Goal: Transaction & Acquisition: Obtain resource

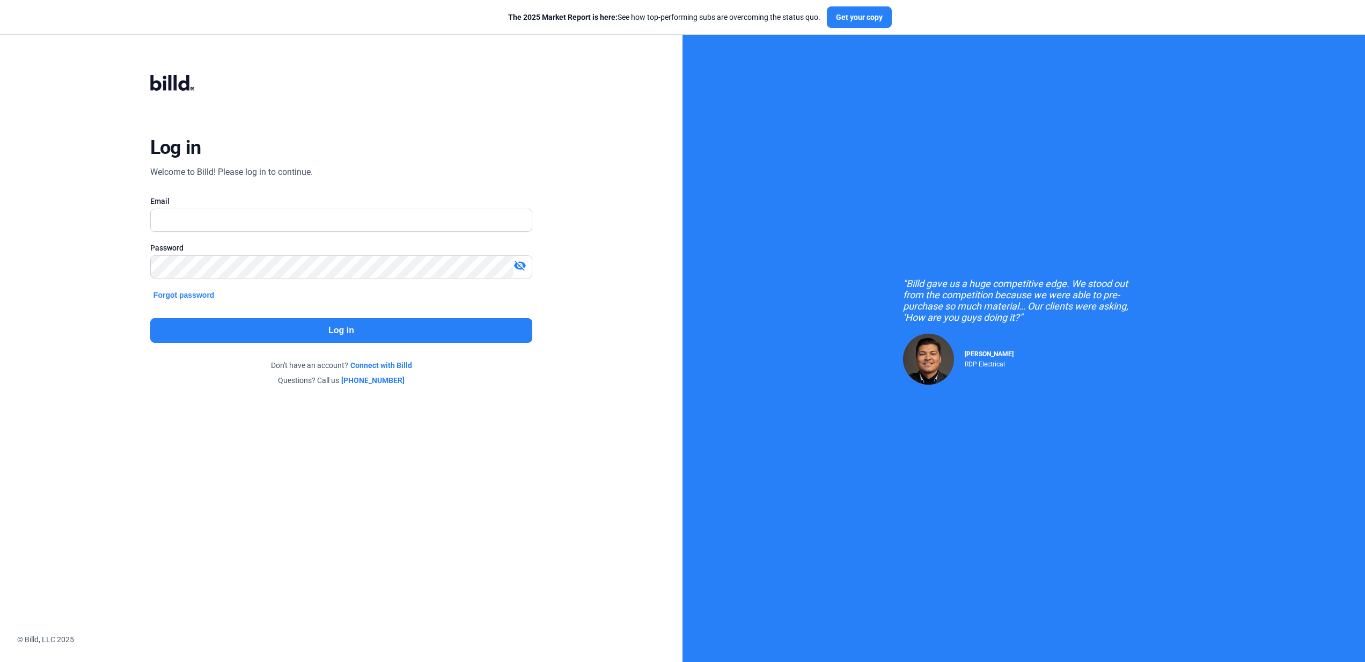
click at [417, 214] on input "text" at bounding box center [341, 220] width 381 height 22
type input "[EMAIL_ADDRESS][DOMAIN_NAME]"
click at [413, 342] on button "Log in" at bounding box center [341, 330] width 382 height 25
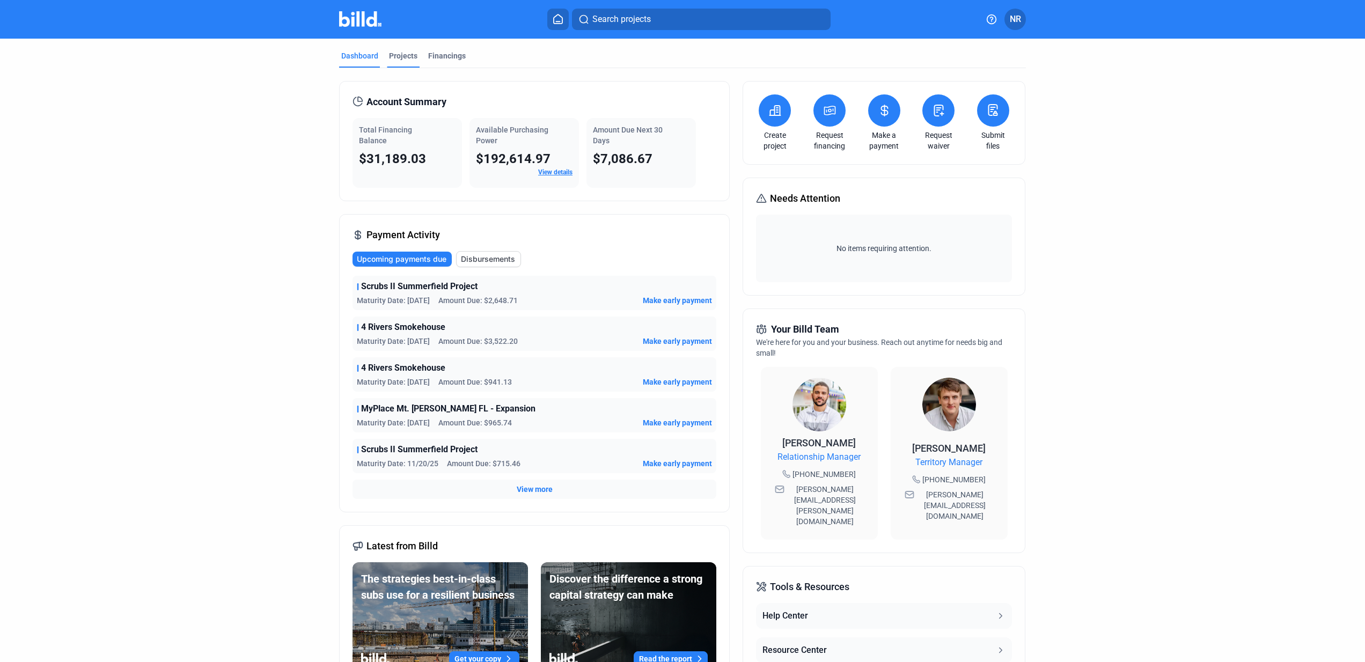
click at [395, 57] on div "Projects" at bounding box center [403, 55] width 28 height 11
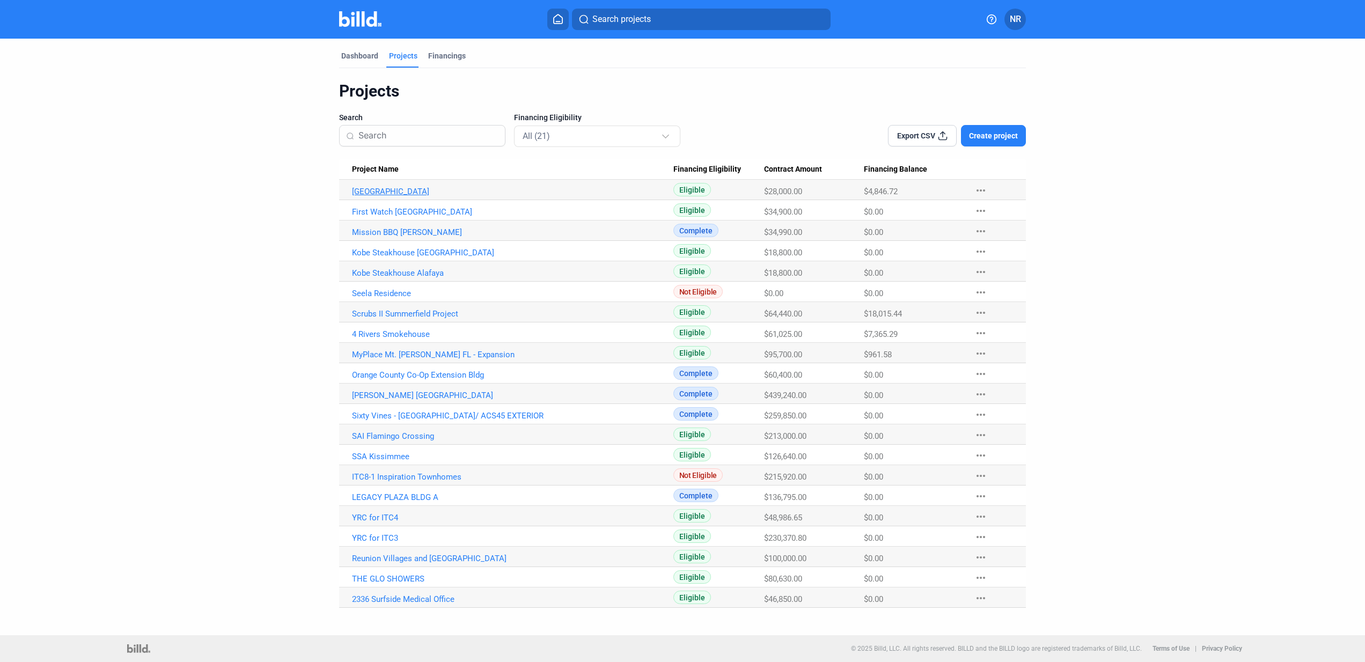
click at [454, 192] on link "[GEOGRAPHIC_DATA]" at bounding box center [512, 192] width 321 height 10
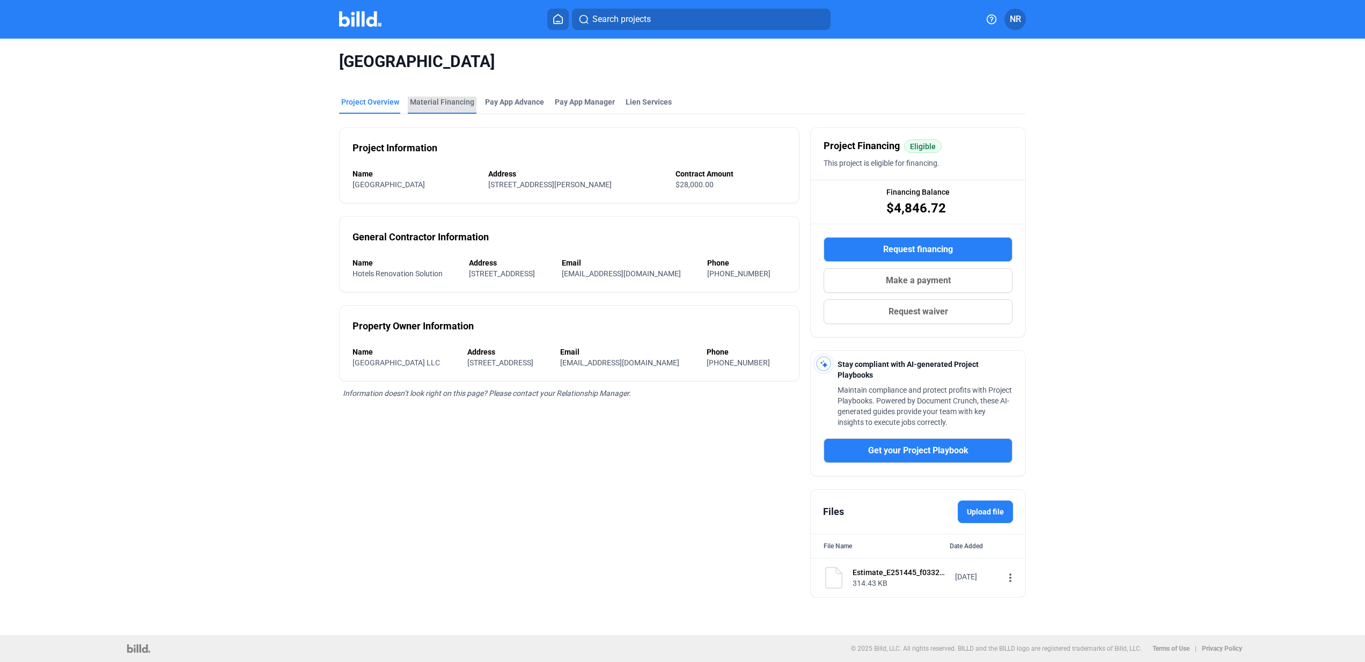
click at [441, 101] on div "Material Financing" at bounding box center [442, 102] width 64 height 11
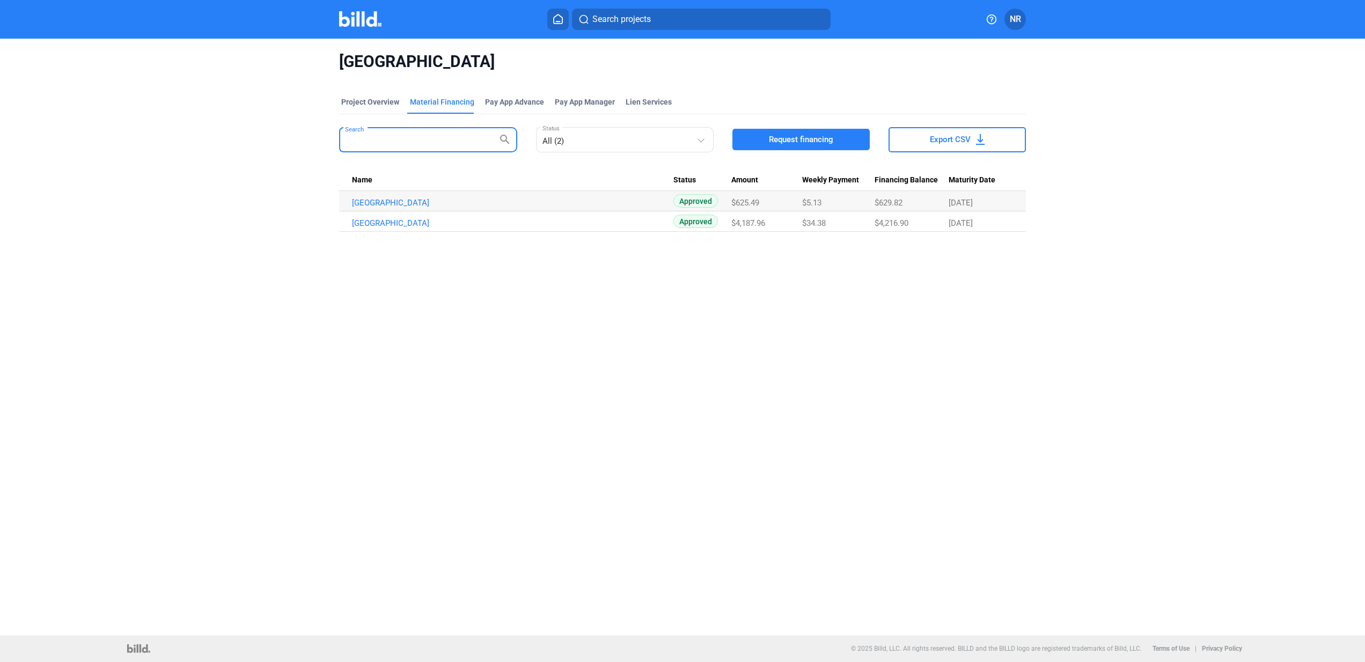
click at [451, 143] on input "Search" at bounding box center [422, 138] width 154 height 21
click at [386, 106] on div "Project Overview" at bounding box center [370, 102] width 58 height 11
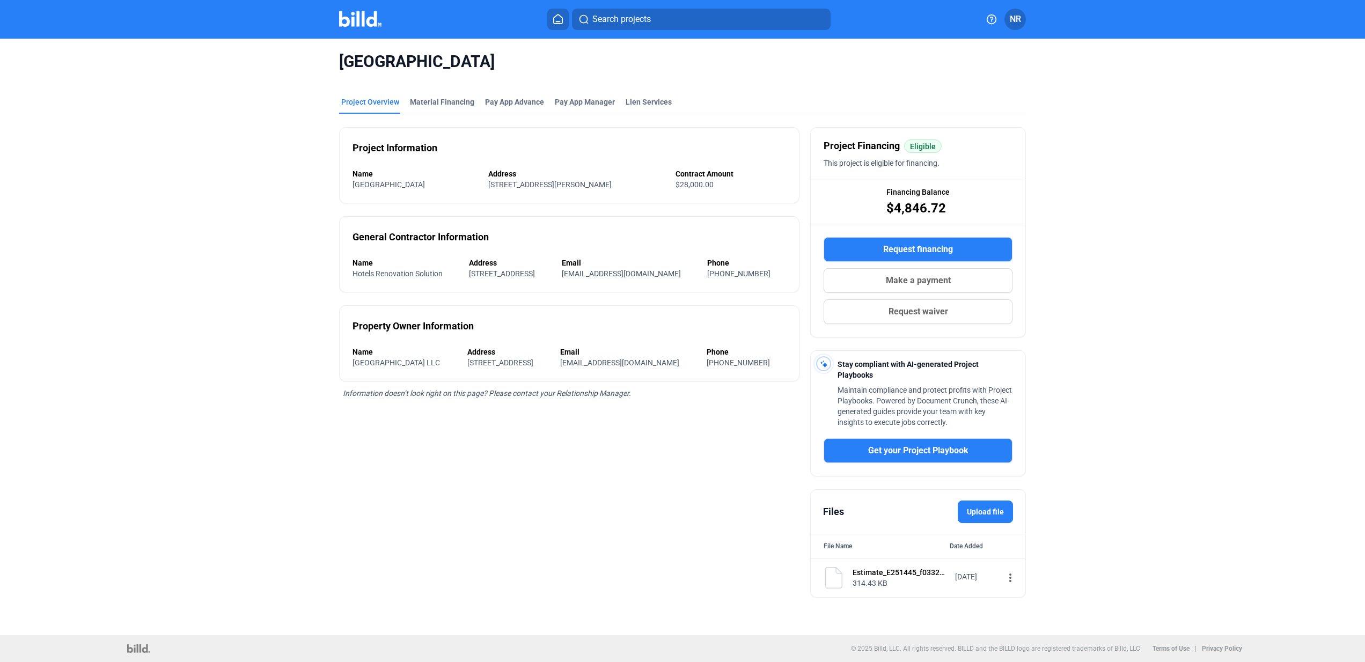
click at [928, 245] on span "Request financing" at bounding box center [918, 249] width 70 height 13
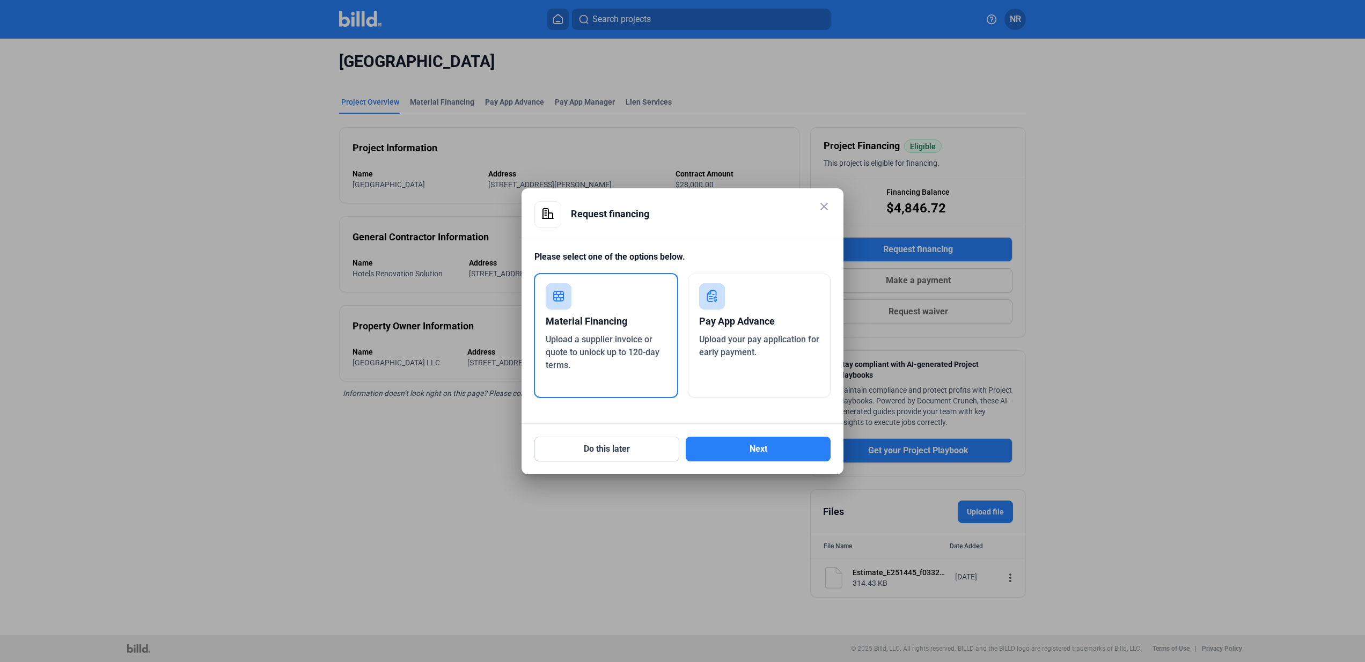
click at [636, 363] on div "Upload a supplier invoice or quote to unlock up to 120-day terms." at bounding box center [606, 352] width 121 height 39
click at [770, 457] on button "Next" at bounding box center [758, 449] width 145 height 25
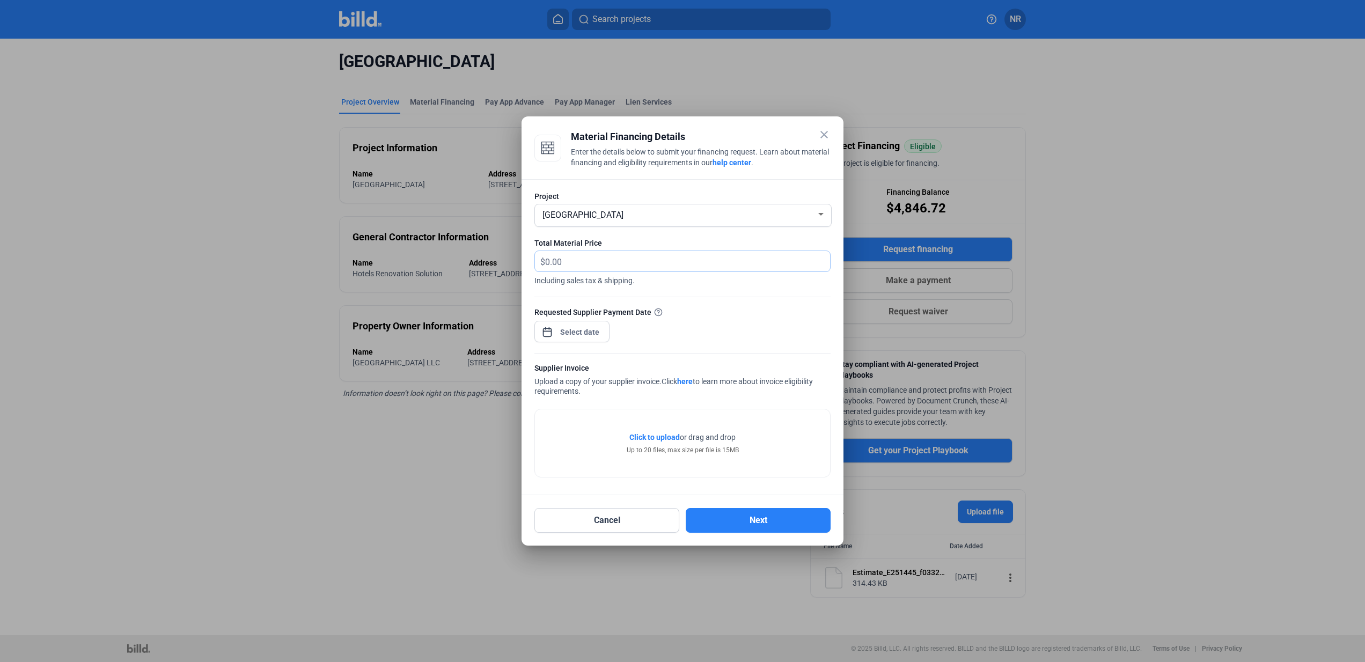
click at [615, 259] on input "text" at bounding box center [687, 261] width 285 height 21
type input "2,492.18"
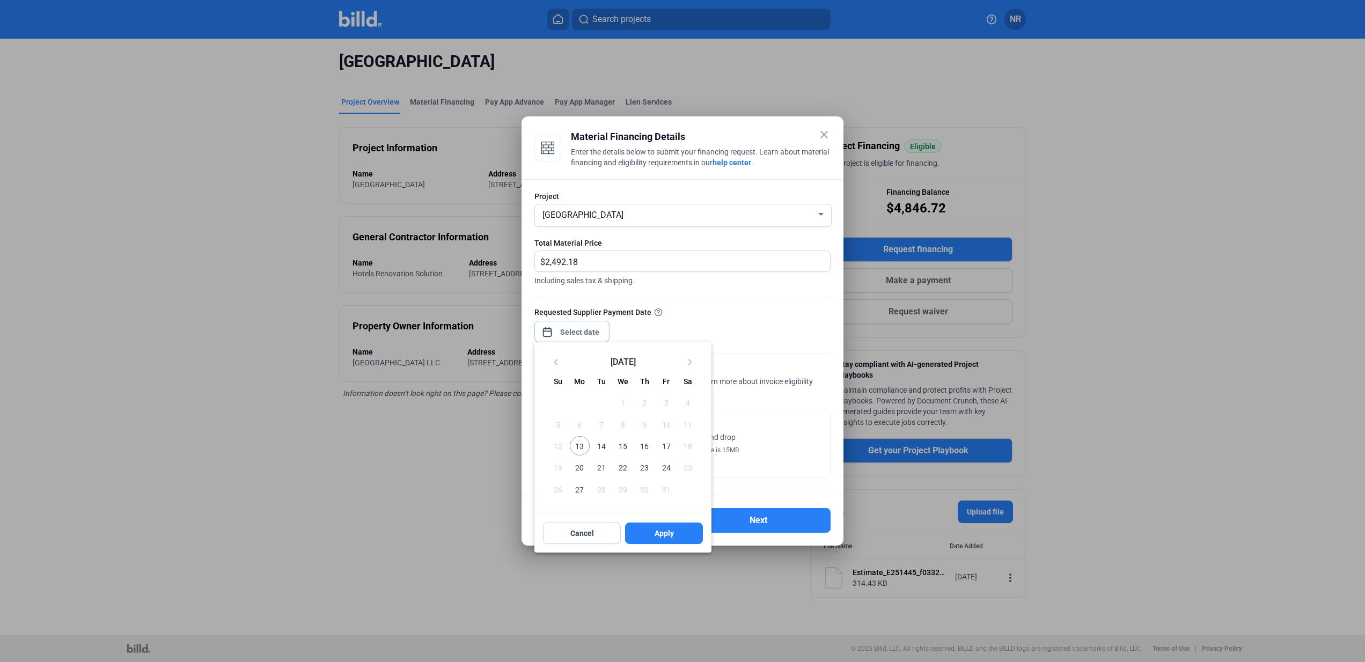
click at [590, 336] on div "close Material Financing Details Enter the details below to submit your financi…" at bounding box center [682, 331] width 1365 height 662
click at [687, 328] on div at bounding box center [682, 331] width 1365 height 662
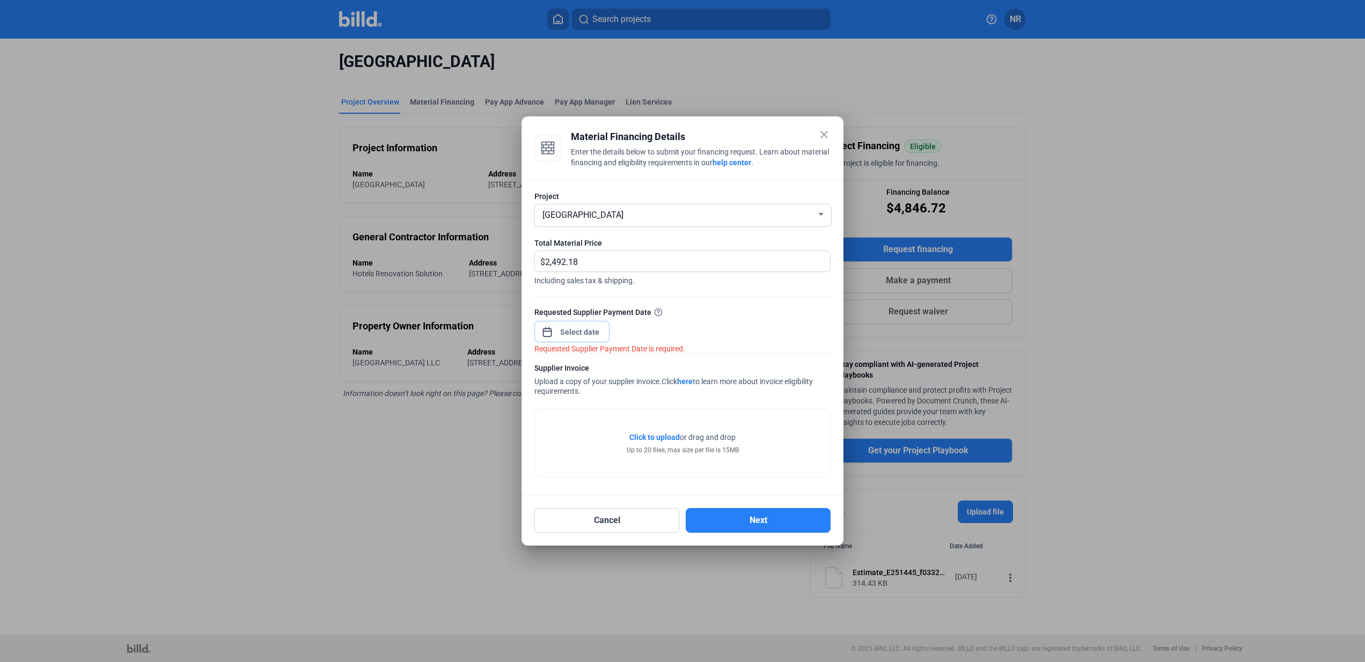
click at [583, 333] on input at bounding box center [580, 332] width 46 height 13
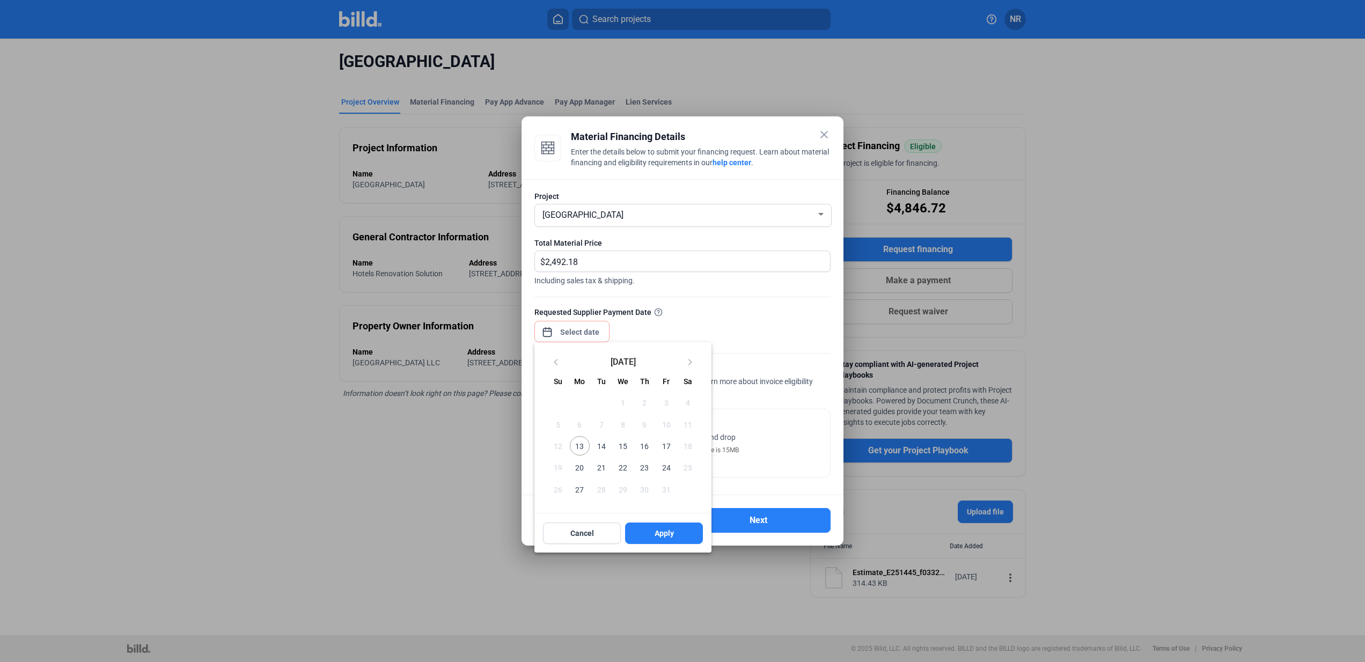
click at [644, 425] on span "9" at bounding box center [644, 424] width 19 height 19
click at [579, 444] on span "13" at bounding box center [579, 445] width 19 height 19
click at [627, 321] on div at bounding box center [682, 331] width 1365 height 662
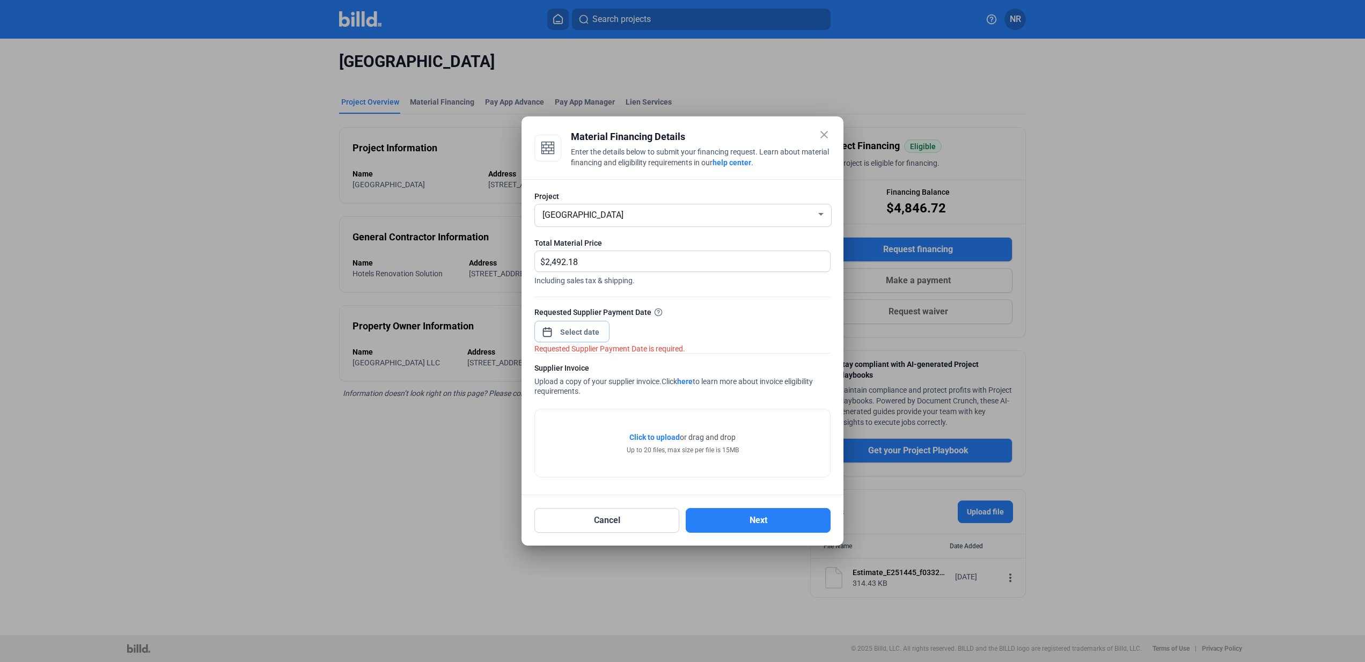
click at [597, 334] on input at bounding box center [580, 332] width 46 height 13
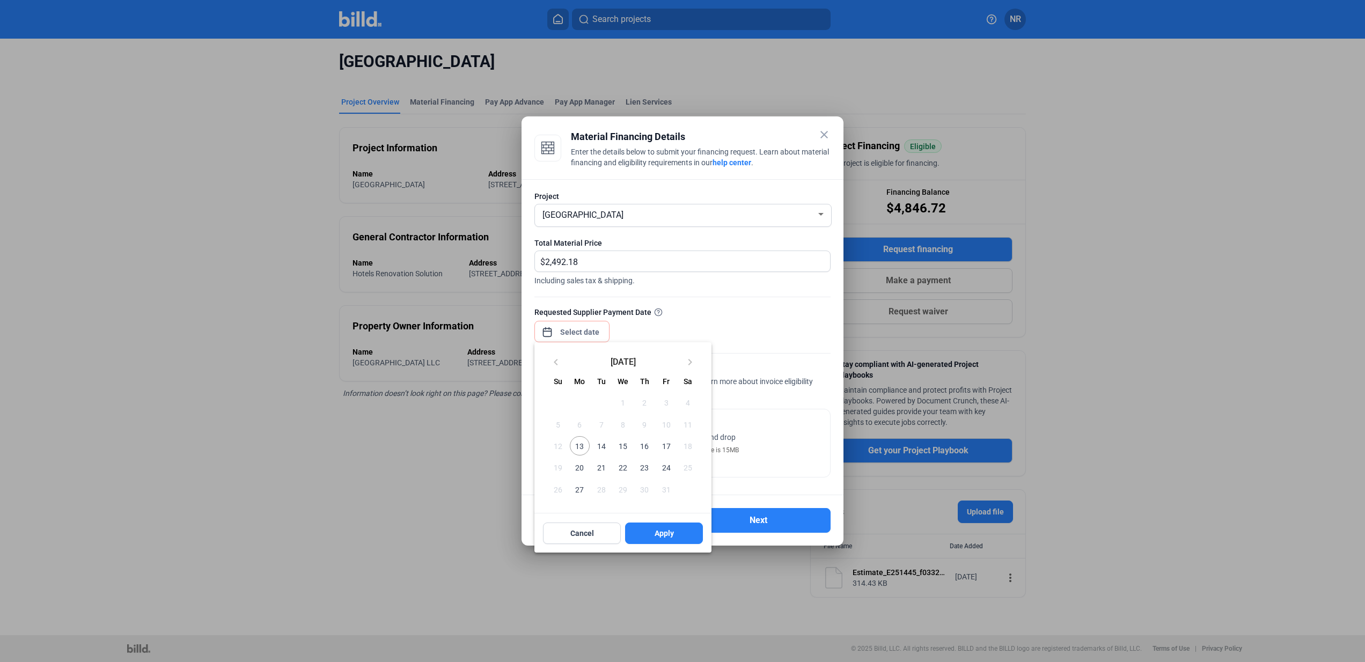
click at [584, 445] on span "13" at bounding box center [579, 445] width 19 height 19
click at [674, 531] on button "Apply" at bounding box center [664, 533] width 78 height 21
type input "[DATE]"
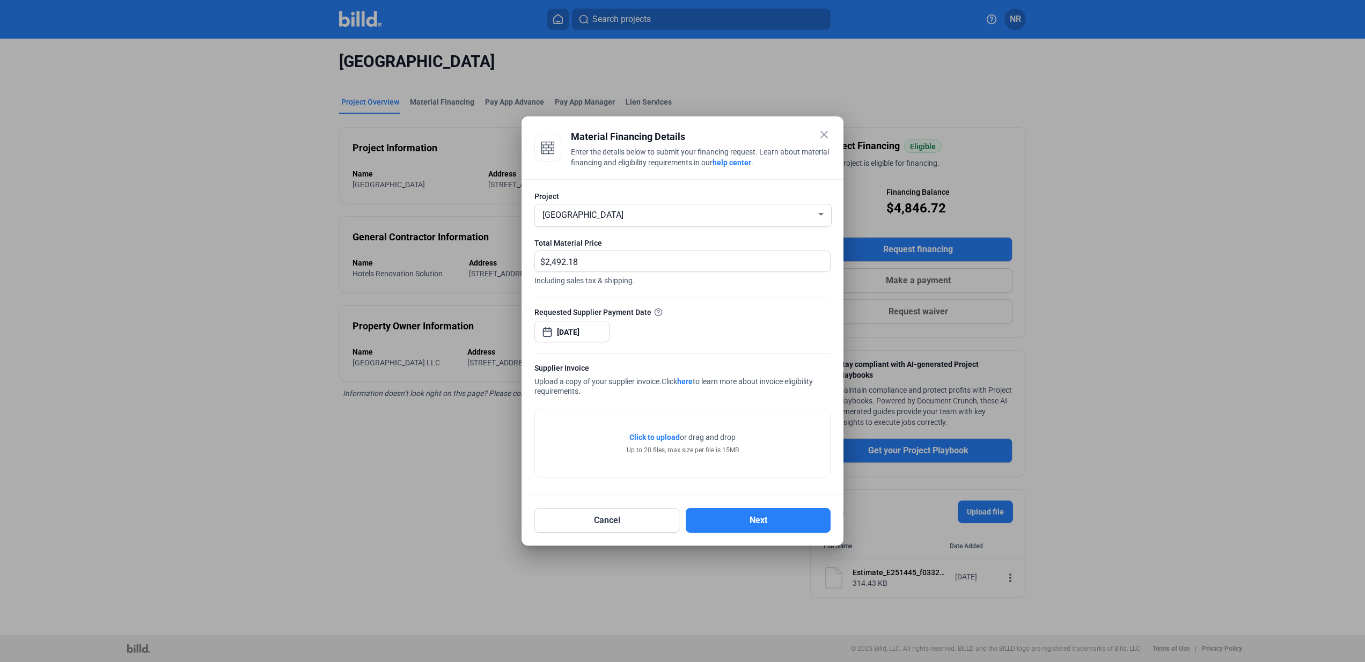
click at [664, 441] on span "Click to upload" at bounding box center [654, 437] width 50 height 9
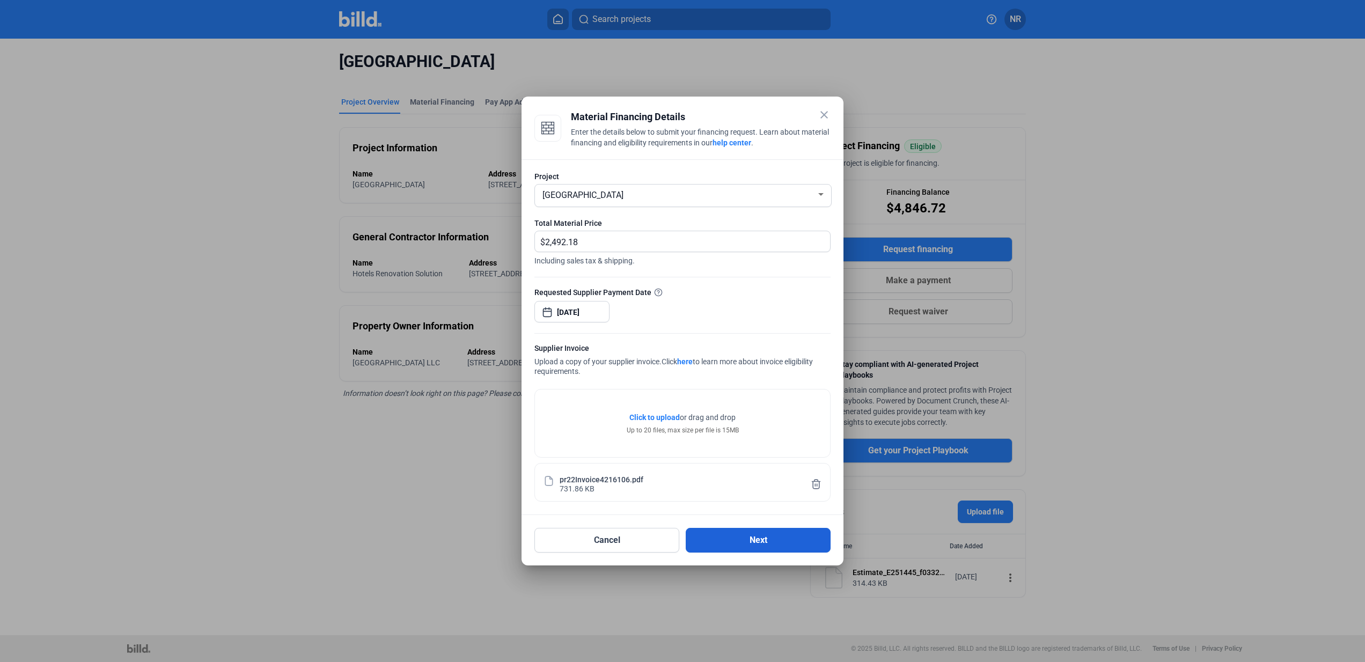
click at [779, 547] on button "Next" at bounding box center [758, 540] width 145 height 25
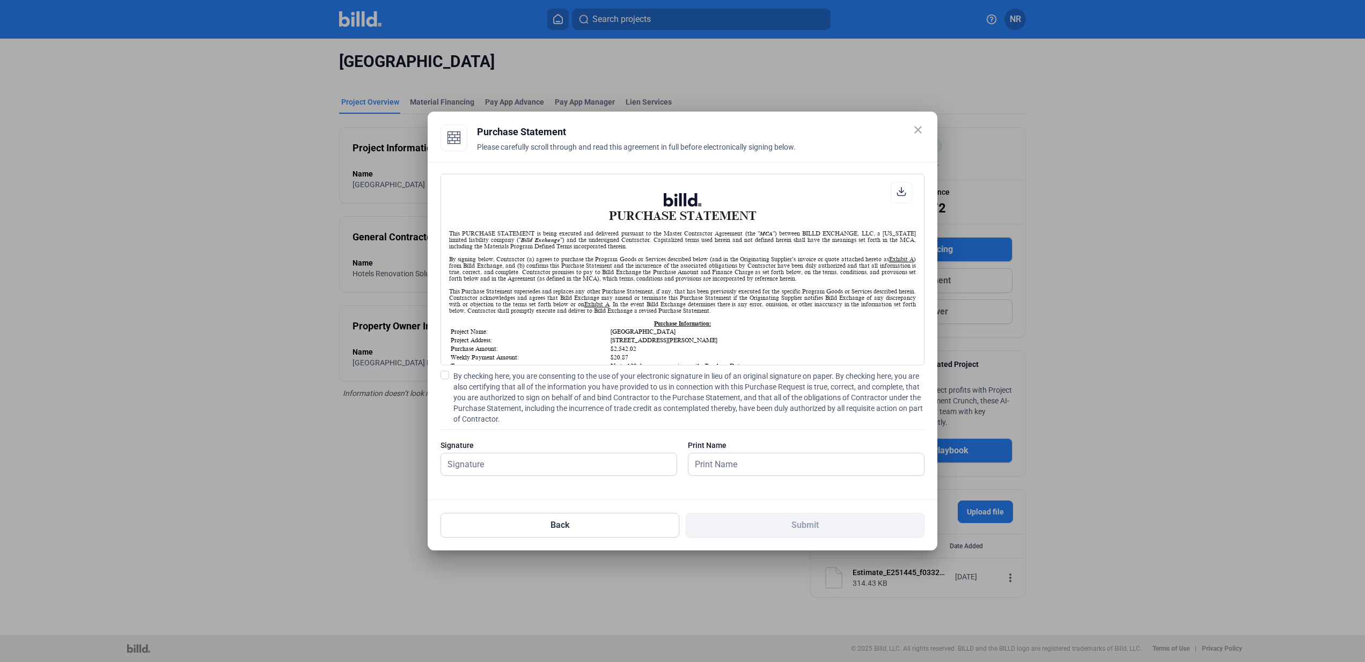
scroll to position [1, 0]
click at [449, 374] on label "By checking here, you are consenting to the use of your electronic signature in…" at bounding box center [683, 398] width 484 height 54
click at [0, 0] on input "By checking here, you are consenting to the use of your electronic signature in…" at bounding box center [0, 0] width 0 height 0
click at [507, 458] on input "text" at bounding box center [559, 464] width 236 height 22
type input "K"
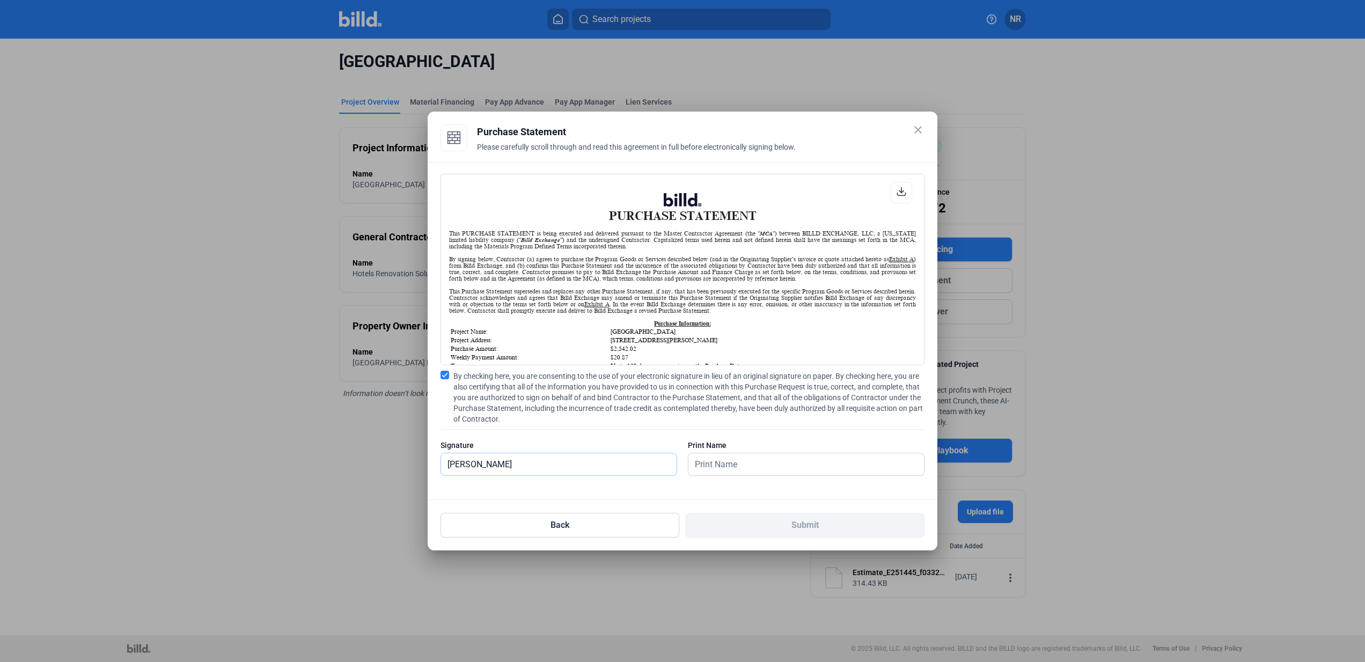
type input "[PERSON_NAME]"
click at [739, 466] on input "[PERSON_NAME]" at bounding box center [800, 464] width 224 height 22
type input "[PERSON_NAME]"
drag, startPoint x: 526, startPoint y: 469, endPoint x: 433, endPoint y: 465, distance: 93.5
click at [433, 465] on div "PURCHASE STATEMENT This PURCHASE STATEMENT is being executed and delivered purs…" at bounding box center [683, 331] width 510 height 338
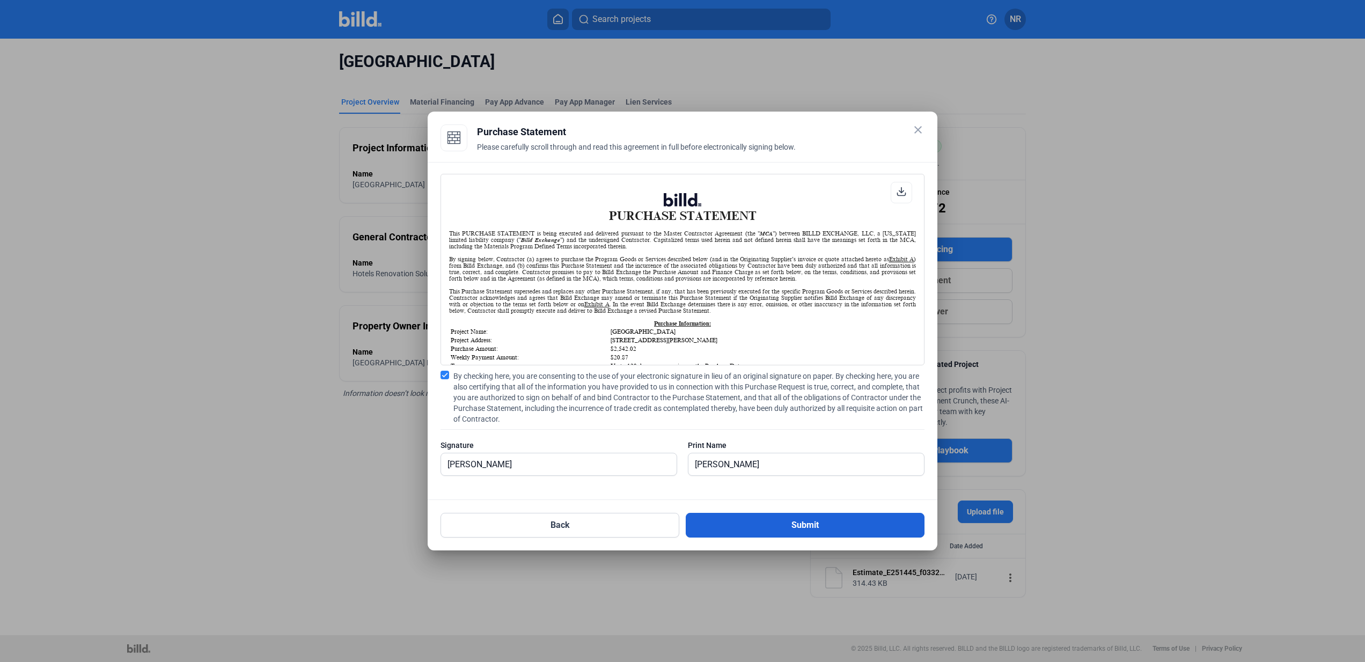
click at [816, 531] on button "Submit" at bounding box center [805, 525] width 239 height 25
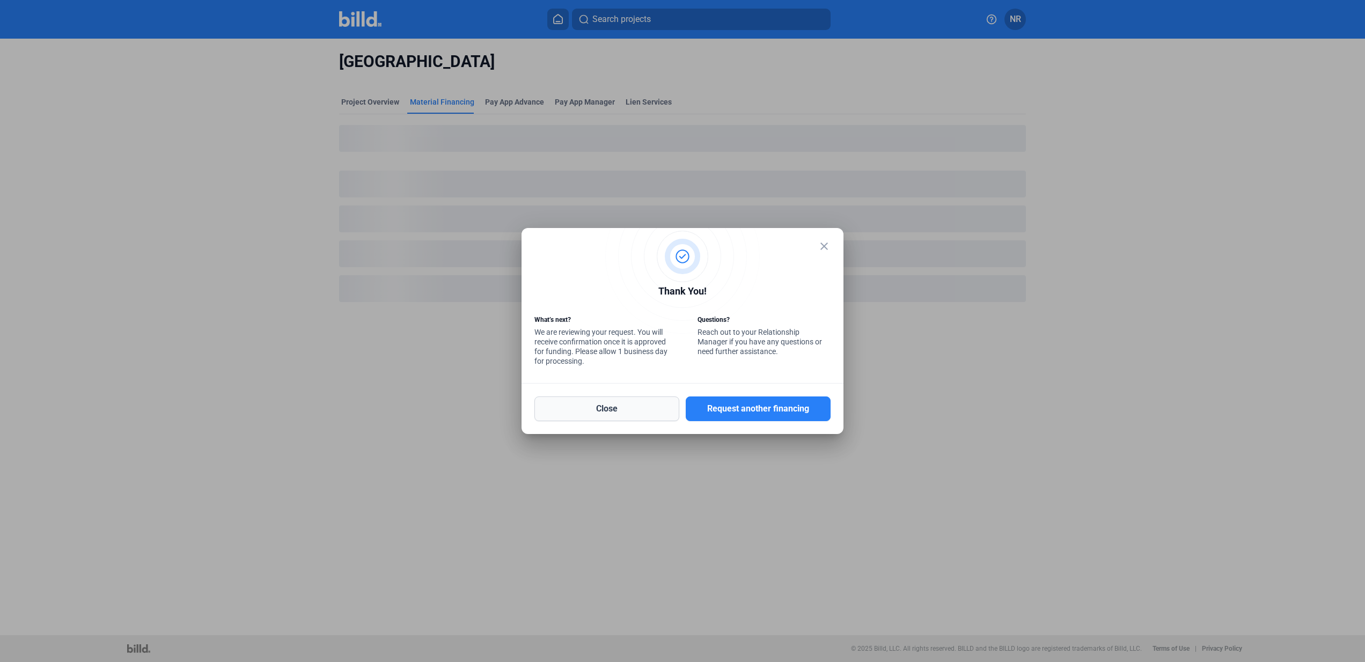
click at [629, 405] on button "Close" at bounding box center [606, 409] width 145 height 25
